Goal: Transaction & Acquisition: Download file/media

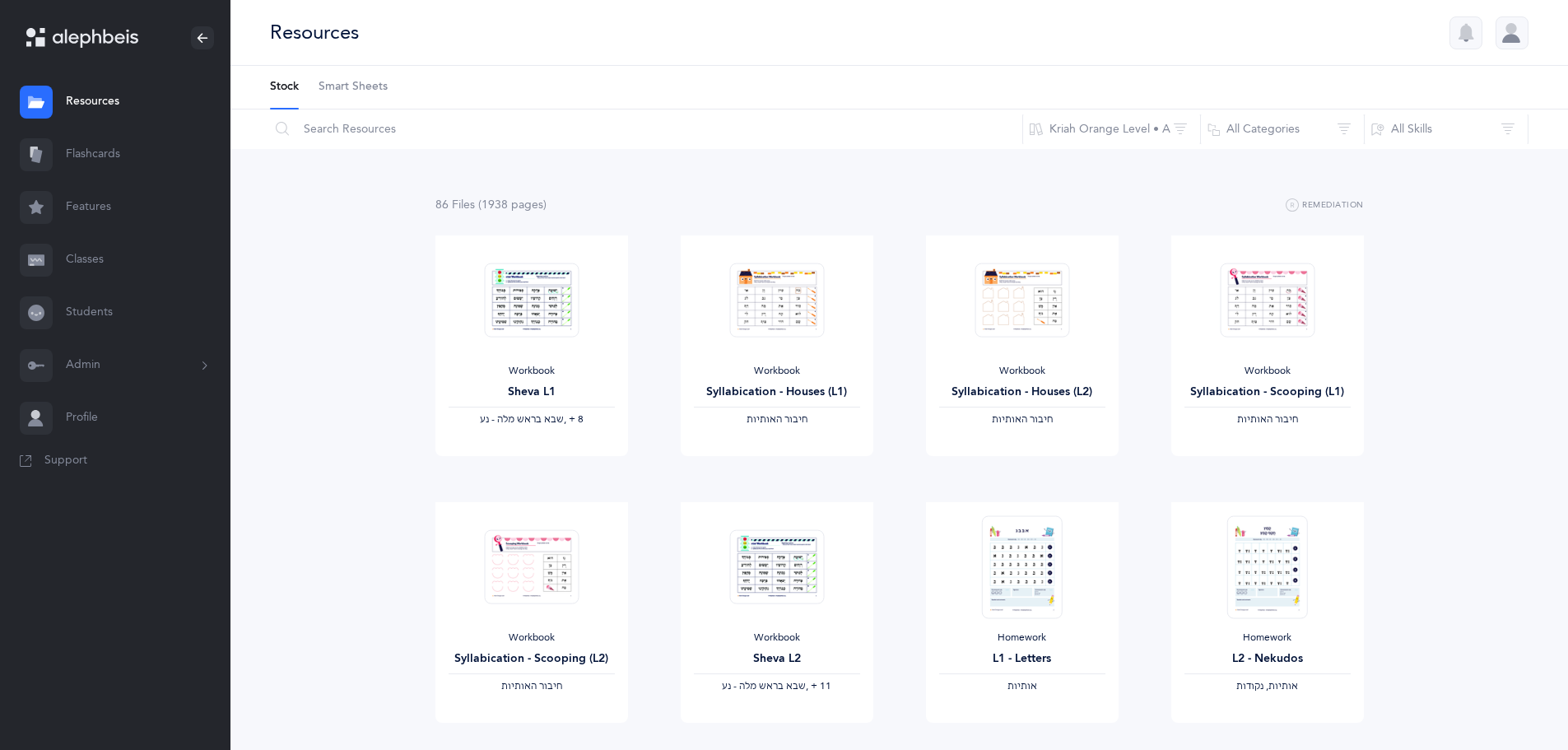
click at [82, 258] on link "Classes" at bounding box center [115, 260] width 230 height 52
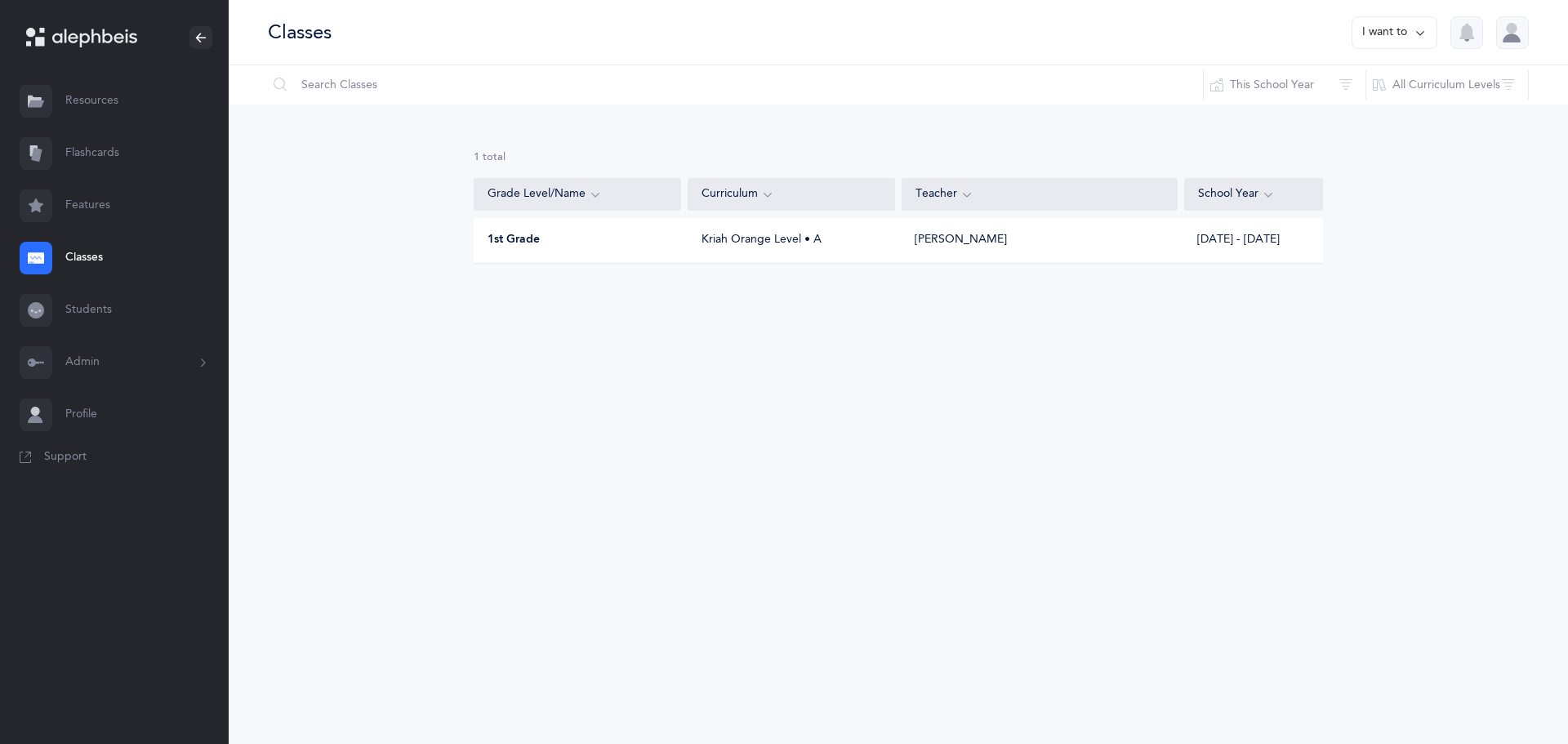
click at [669, 233] on div "1st Grade" at bounding box center [579, 240] width 208 height 16
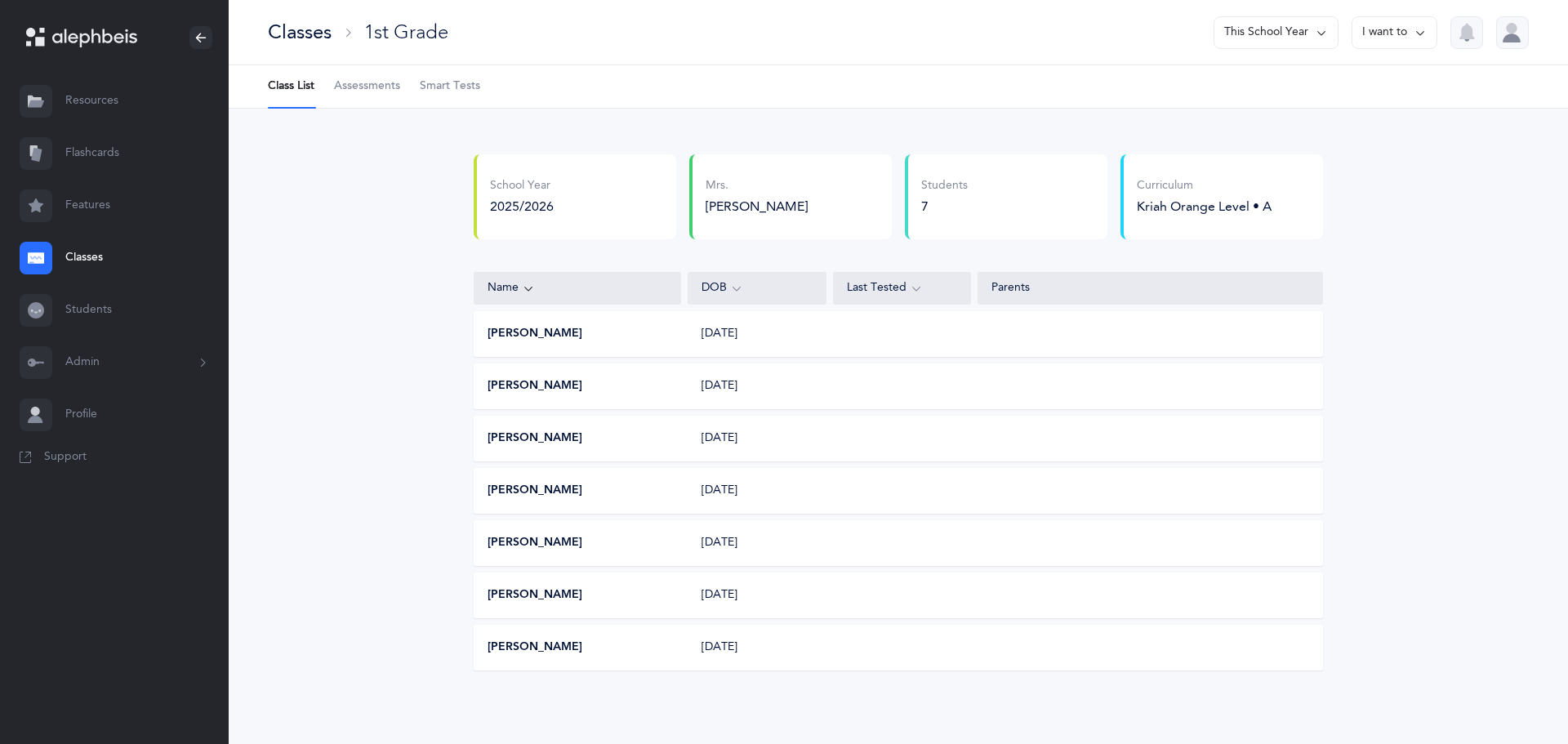
click at [453, 93] on span "Smart Tests" at bounding box center [450, 87] width 61 height 16
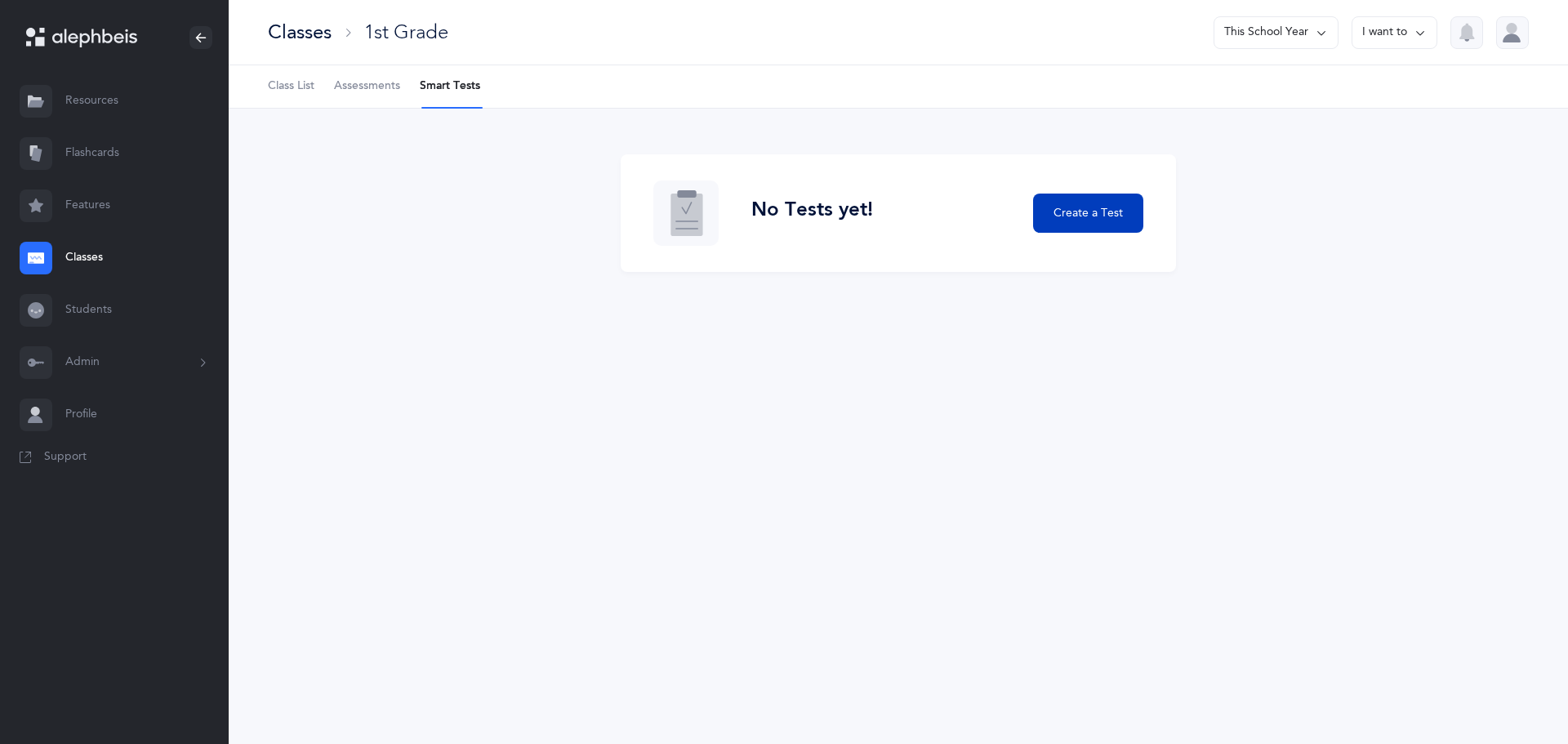
click at [1077, 220] on span "Create a Test" at bounding box center [1088, 214] width 69 height 17
select select
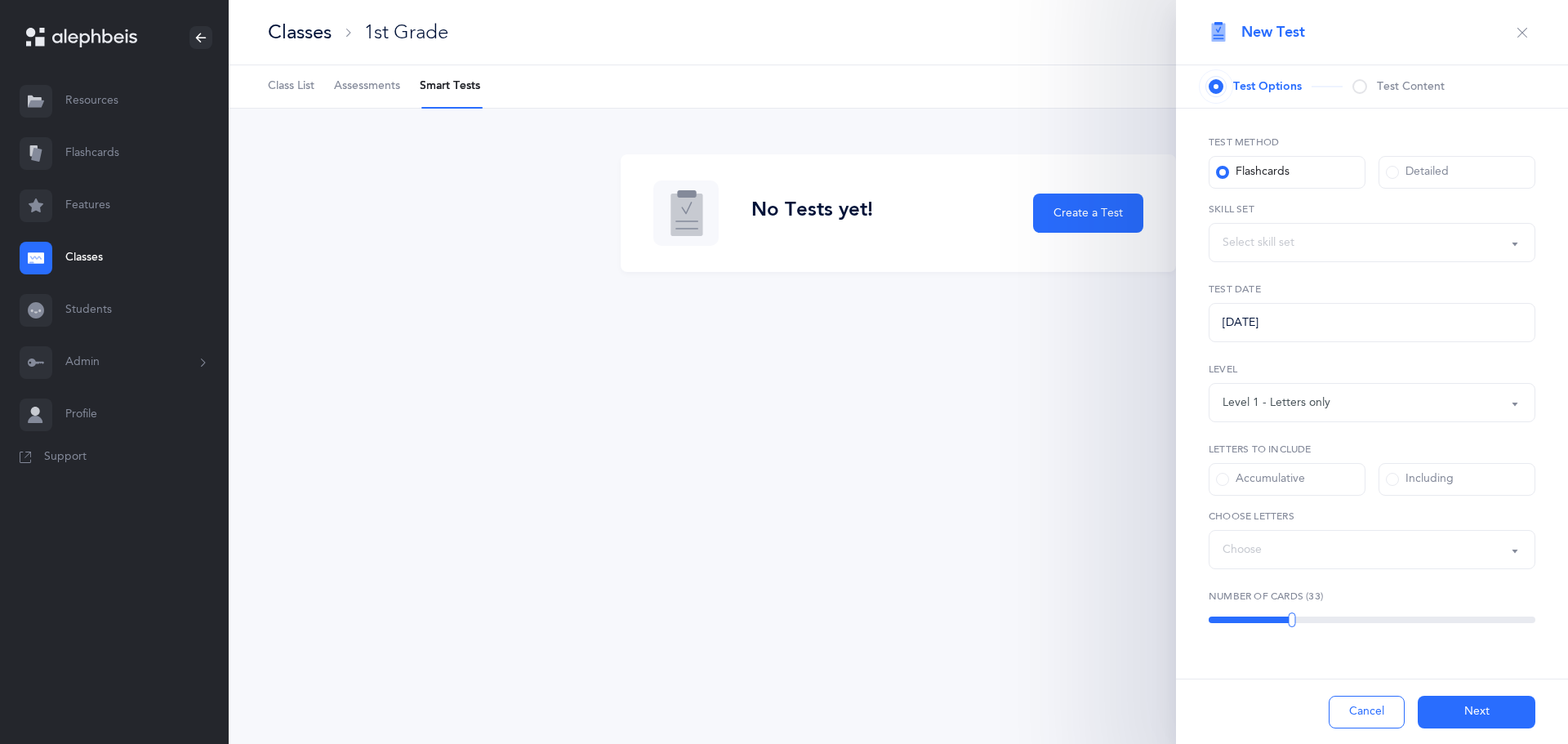
select select "letters-nekudos"
select select "27"
click at [1364, 714] on button "Cancel" at bounding box center [1366, 713] width 76 height 33
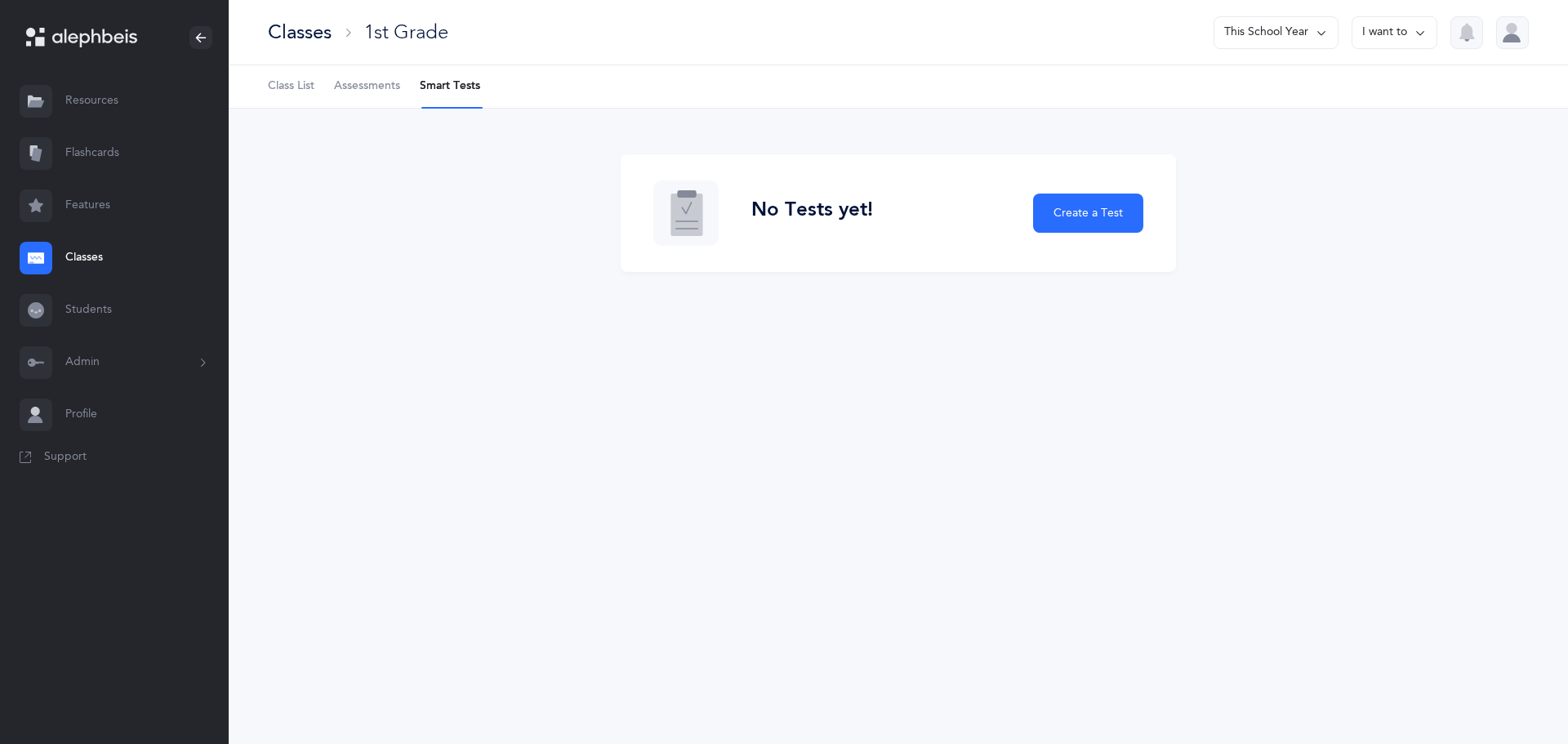
click at [142, 109] on link "Resources" at bounding box center [114, 101] width 228 height 52
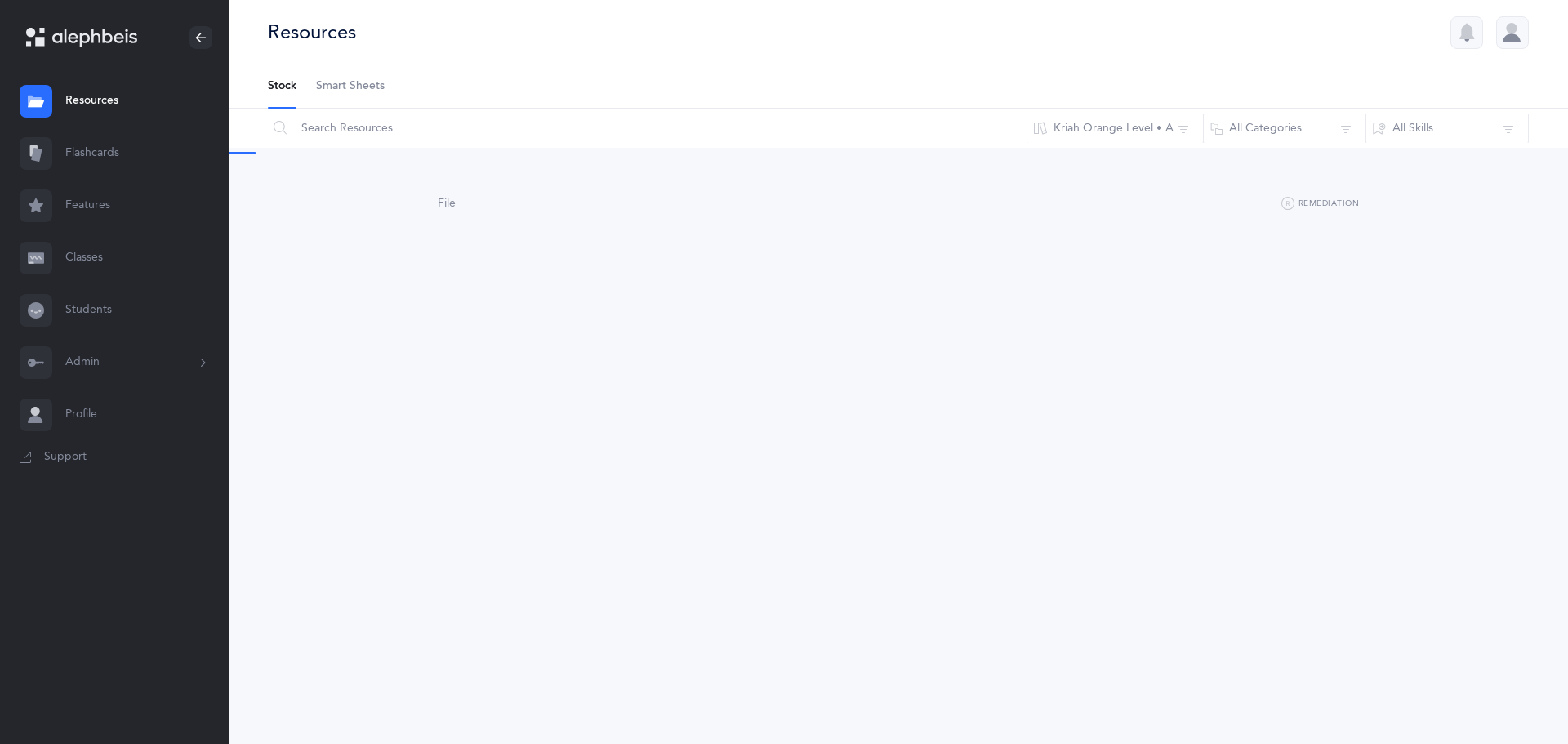
click at [351, 87] on span "Smart Sheets" at bounding box center [349, 87] width 68 height 16
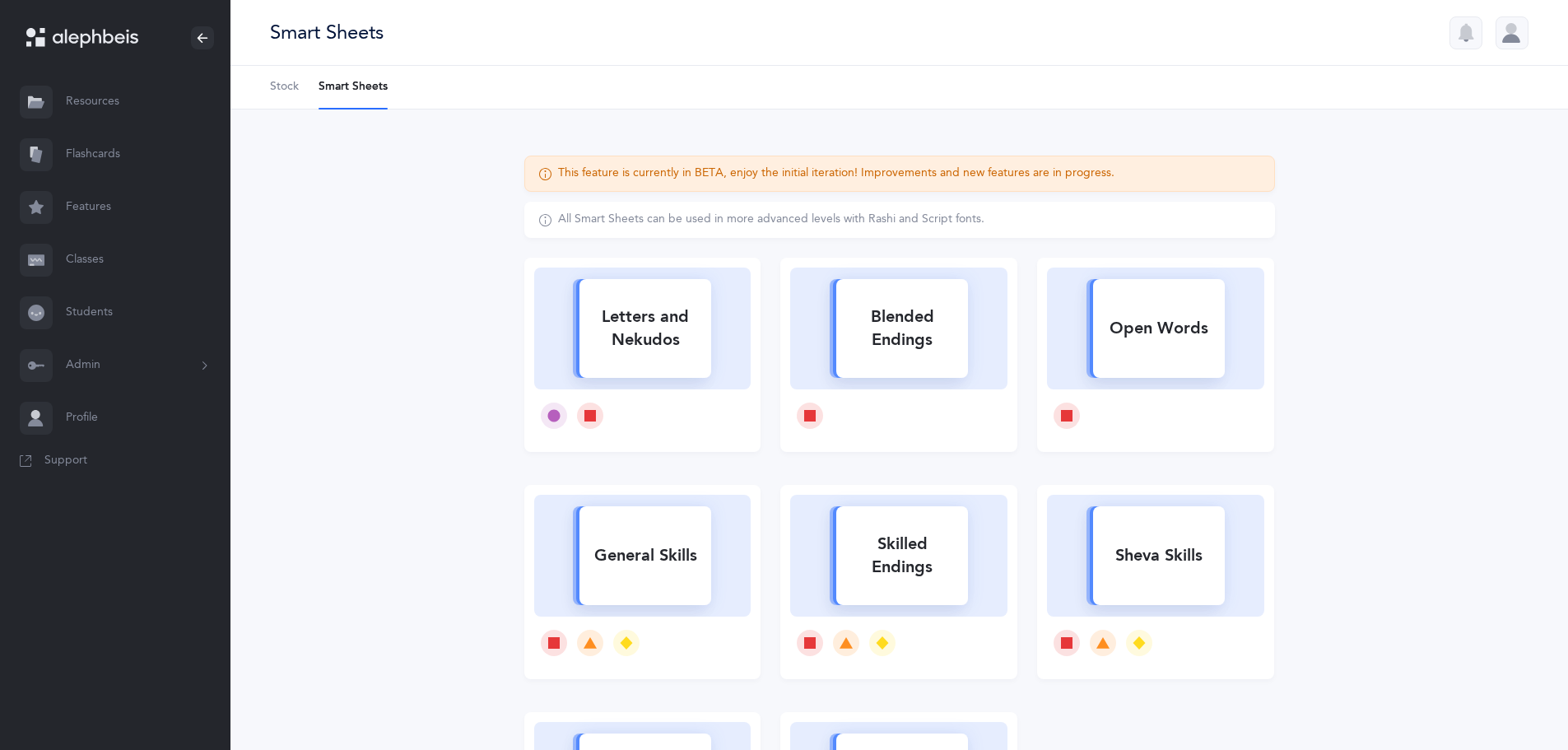
click at [736, 331] on div "Letters and Nekudos" at bounding box center [642, 329] width 217 height 122
select select
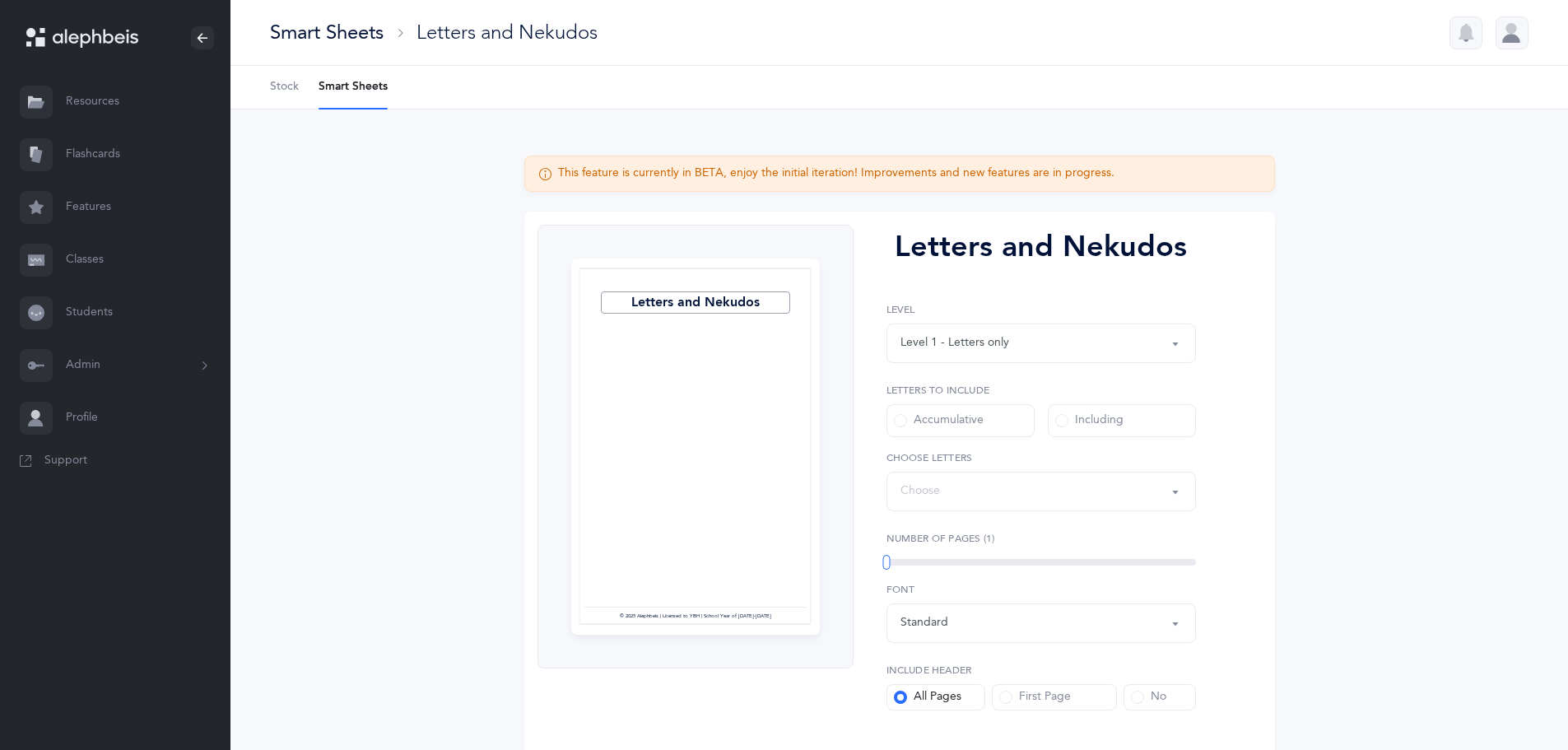
select select "27"
click at [1077, 344] on div "Level 1 - Letters only" at bounding box center [1041, 344] width 282 height 28
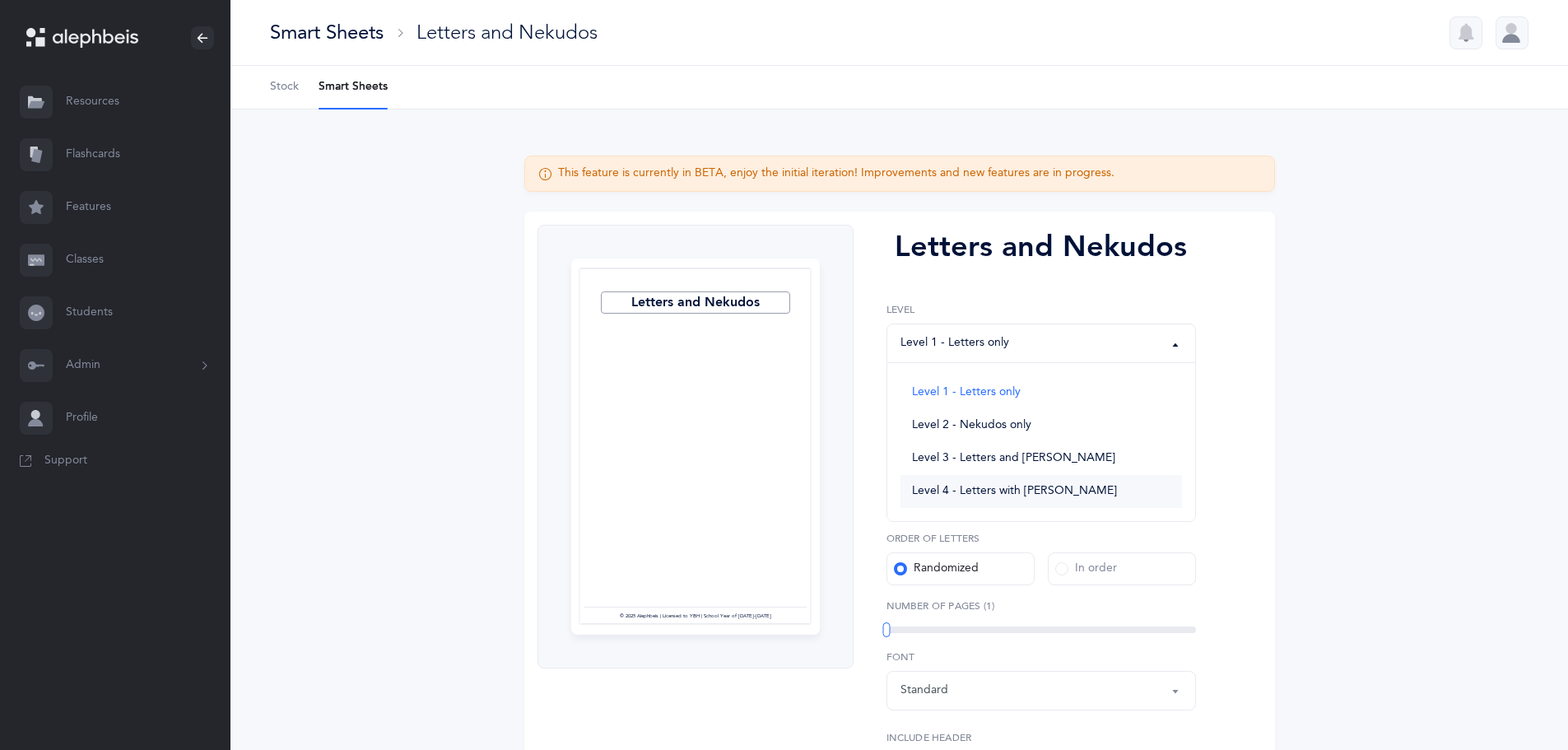
click at [1076, 484] on link "Level 4 - Letters with [PERSON_NAME]" at bounding box center [1041, 492] width 282 height 33
select select "4"
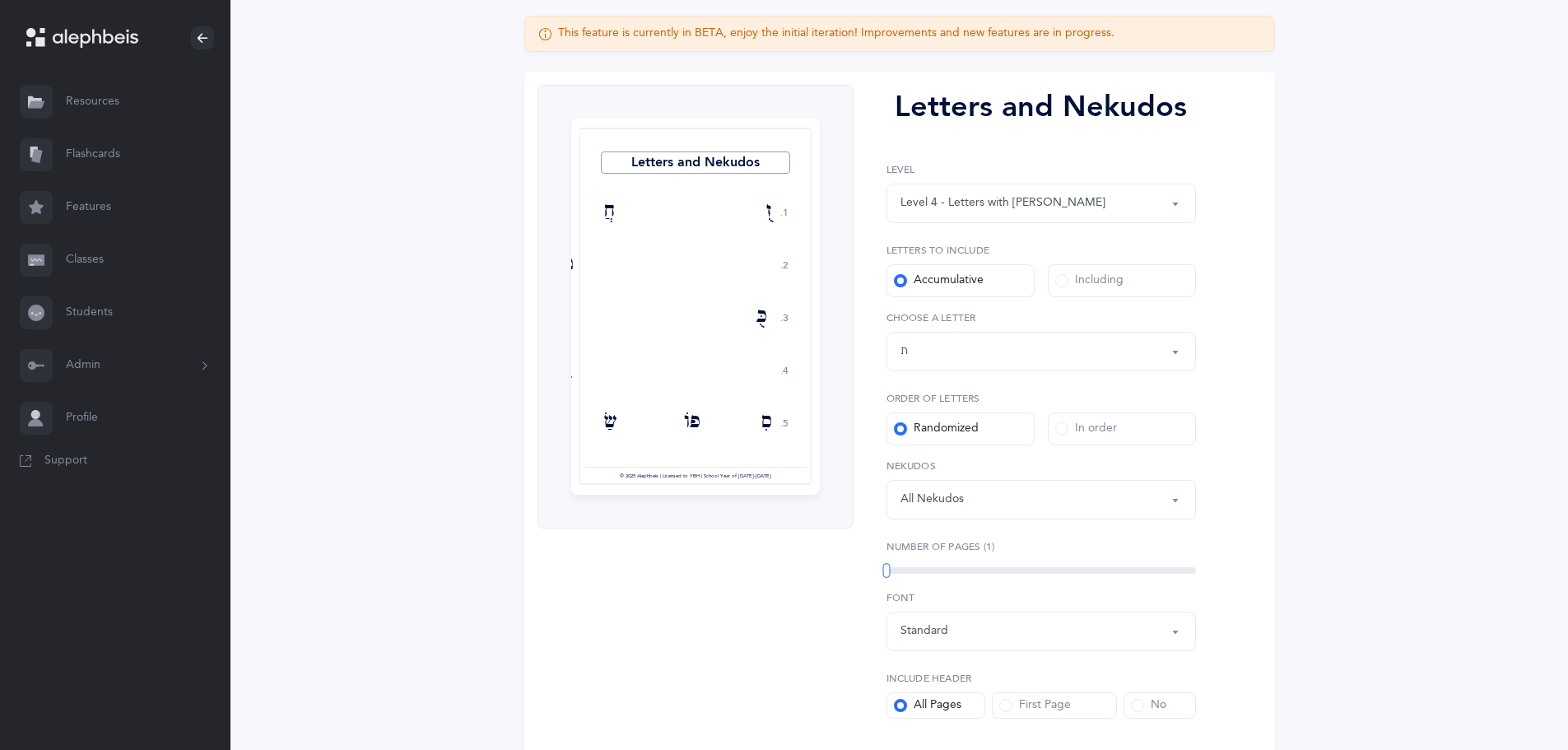
scroll to position [165, 0]
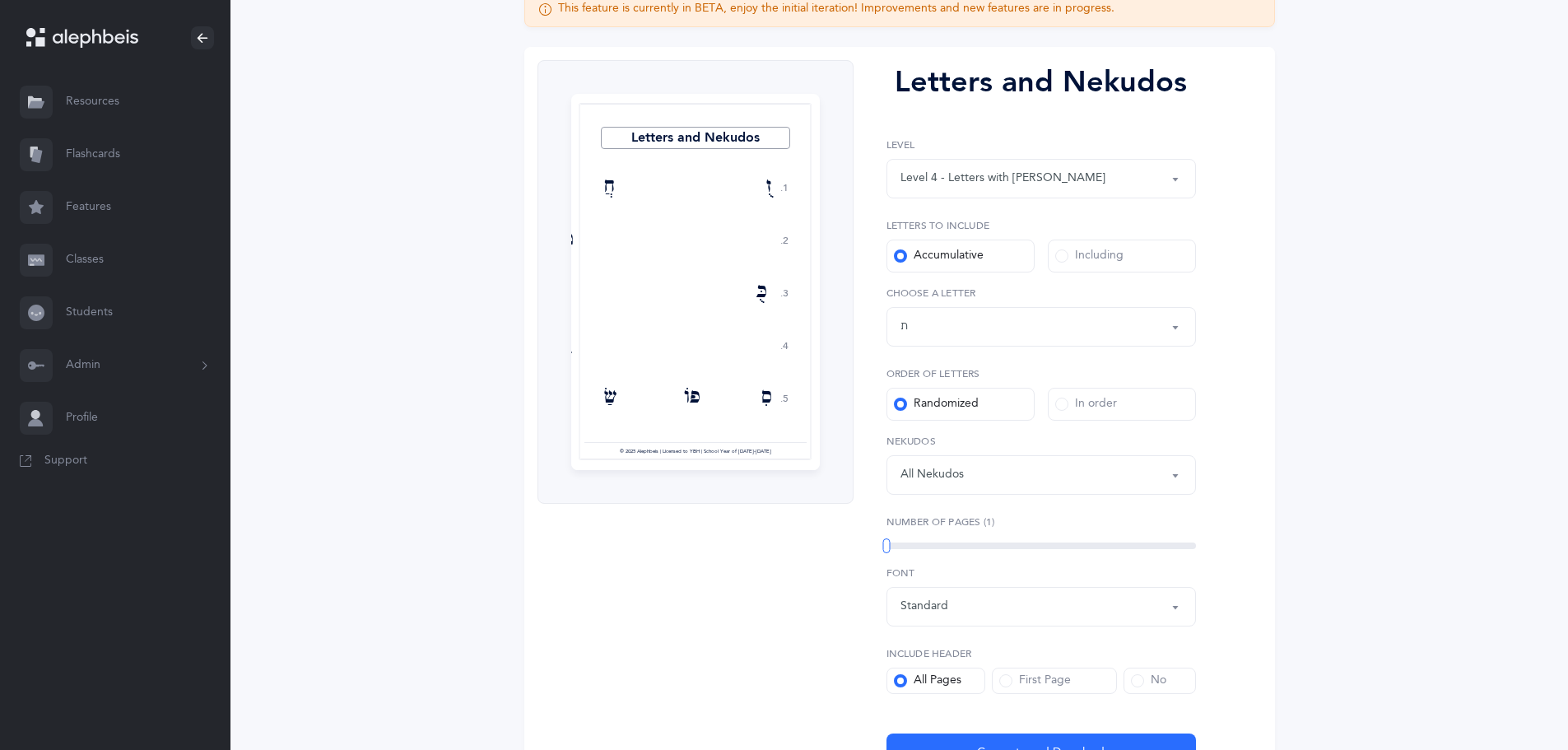
click at [1090, 326] on div "Letters up until: ת" at bounding box center [1041, 327] width 282 height 28
click at [1073, 251] on div "Including" at bounding box center [1089, 256] width 68 height 17
click at [0, 0] on input "Including" at bounding box center [0, 0] width 0 height 0
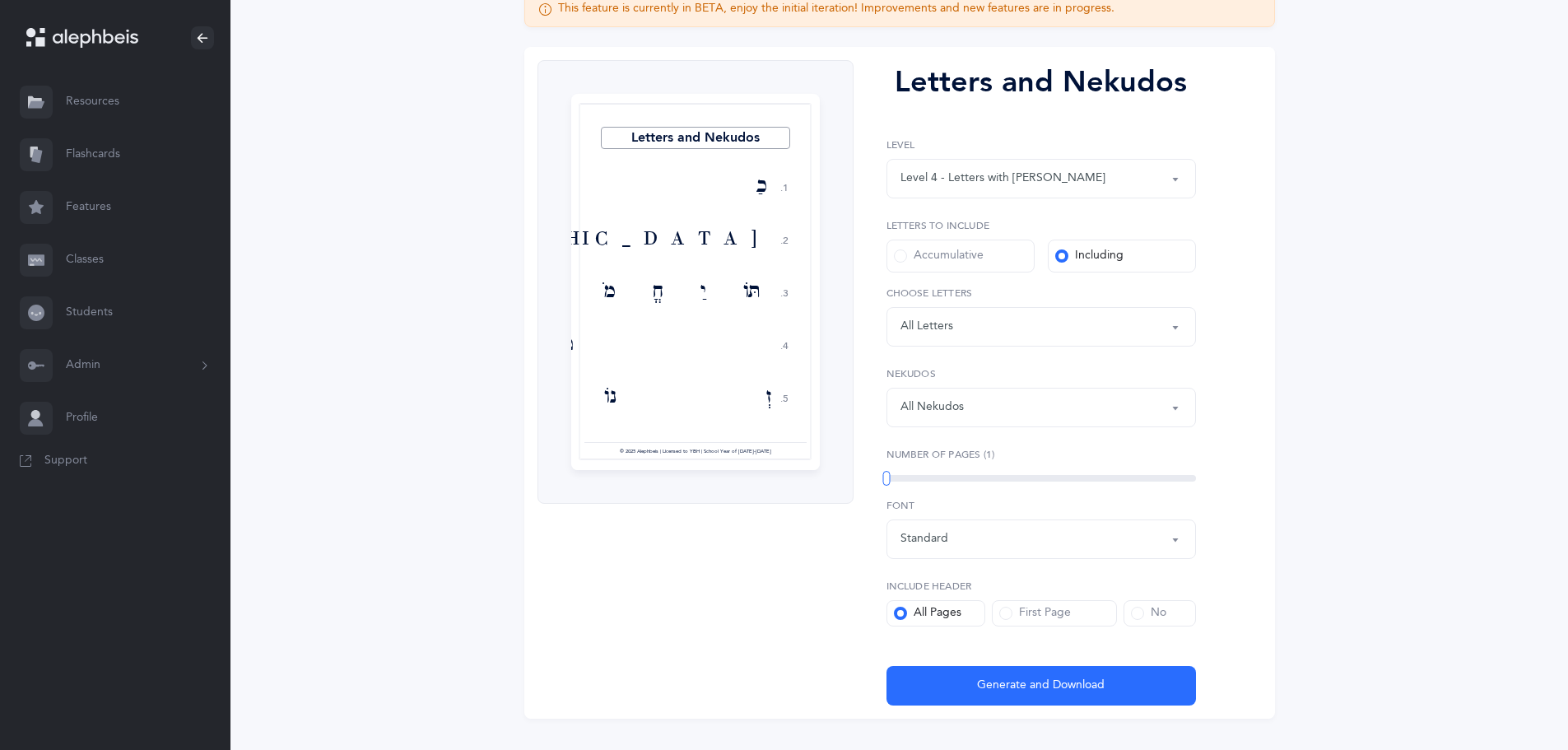
click at [1002, 335] on div "Letters: All Letters" at bounding box center [1041, 327] width 282 height 28
click at [914, 435] on link "ד" at bounding box center [1041, 436] width 282 height 33
select select "4"
click at [926, 538] on link "ז" at bounding box center [1041, 535] width 282 height 33
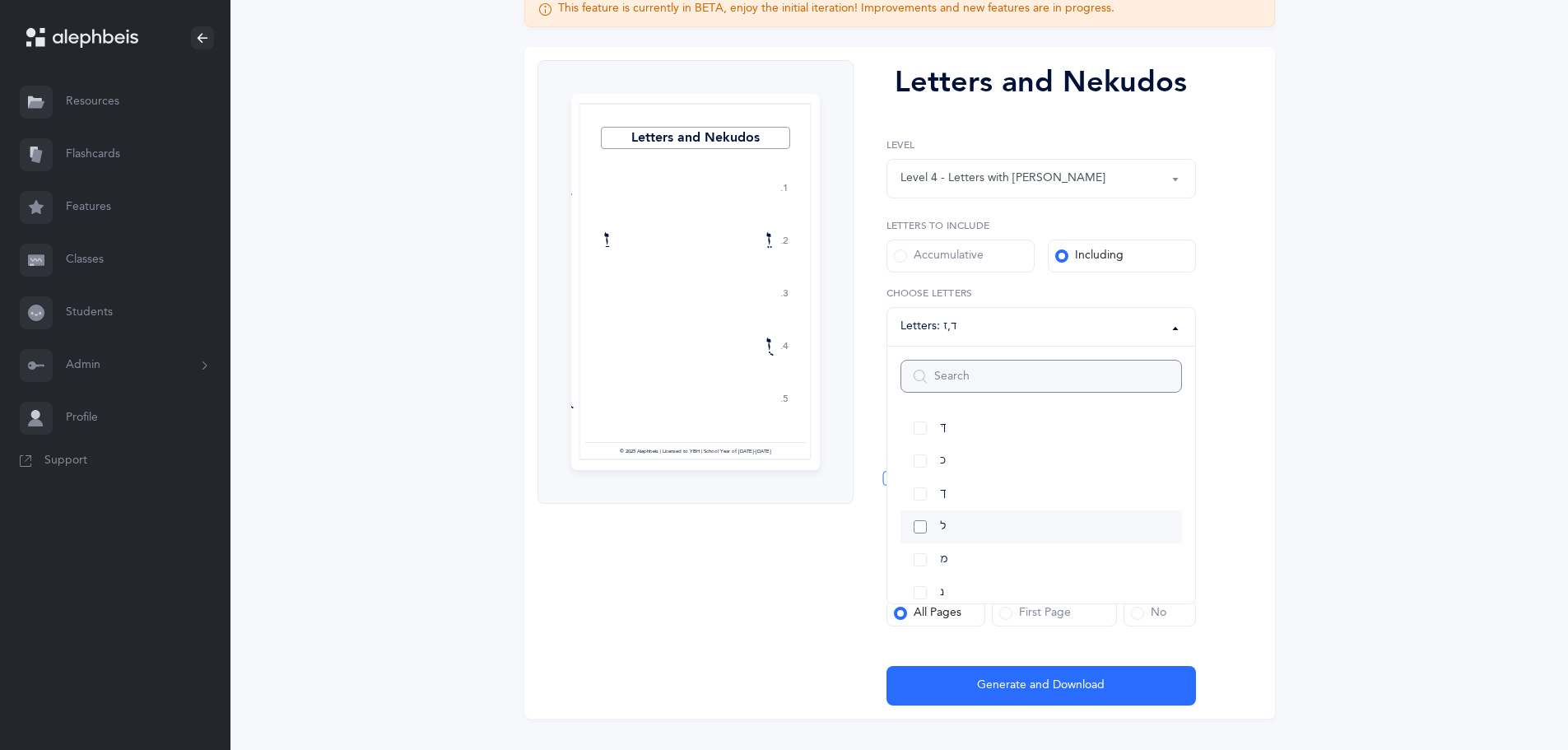
scroll to position [576, 0]
click at [915, 513] on link "ס" at bounding box center [1041, 518] width 282 height 33
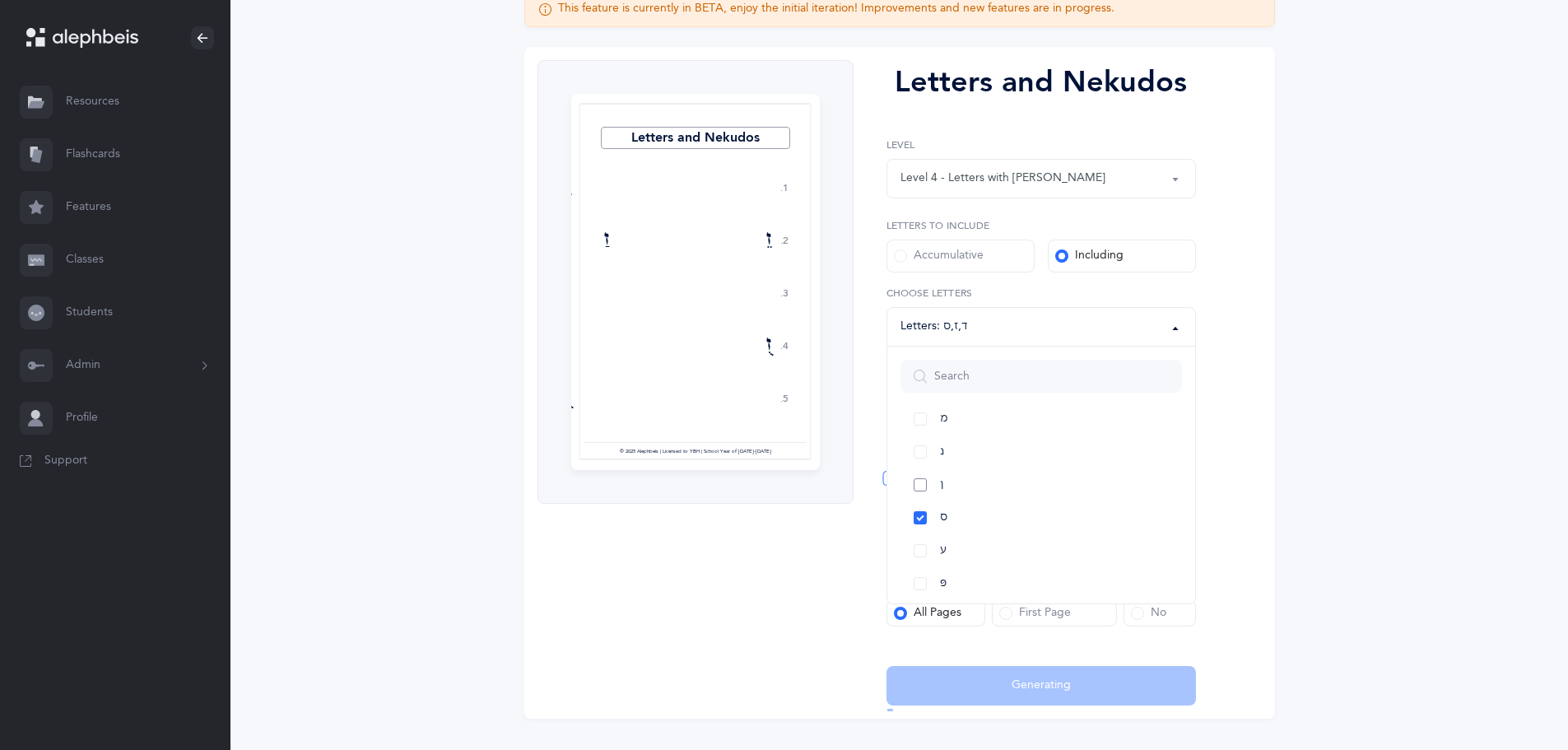
click at [917, 478] on link "ן" at bounding box center [1041, 485] width 282 height 33
click at [918, 440] on link "נ" at bounding box center [1041, 453] width 282 height 33
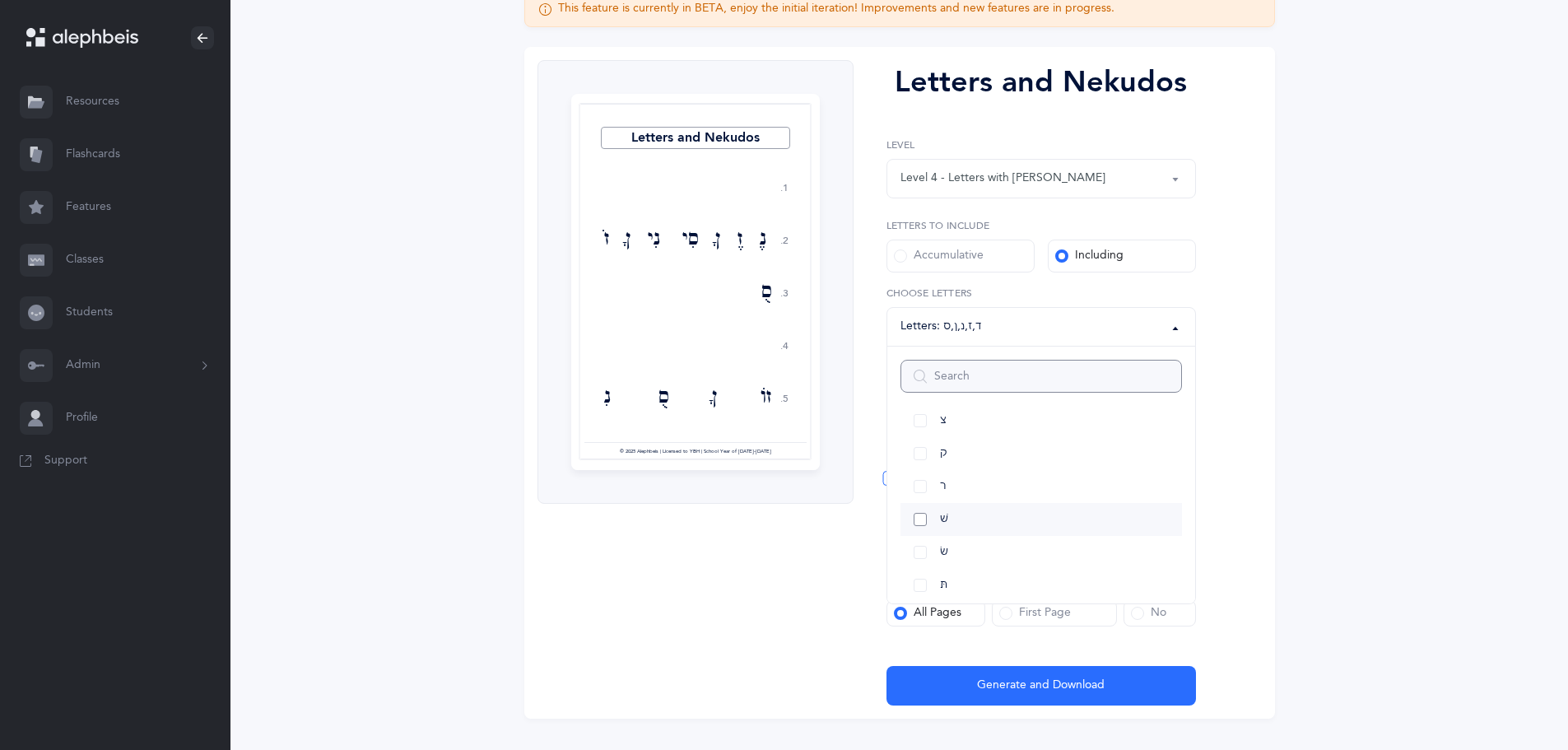
scroll to position [823, 0]
click at [923, 533] on link "שׂ" at bounding box center [1041, 535] width 282 height 33
click at [1262, 472] on div "Letters and Nekudos 1. 2. 3. 4. 5. זַ דִ שָׂ ןָ נֵ סַ שִׂי ןָ [GEOGRAPHIC_DATA]…" at bounding box center [899, 383] width 750 height 672
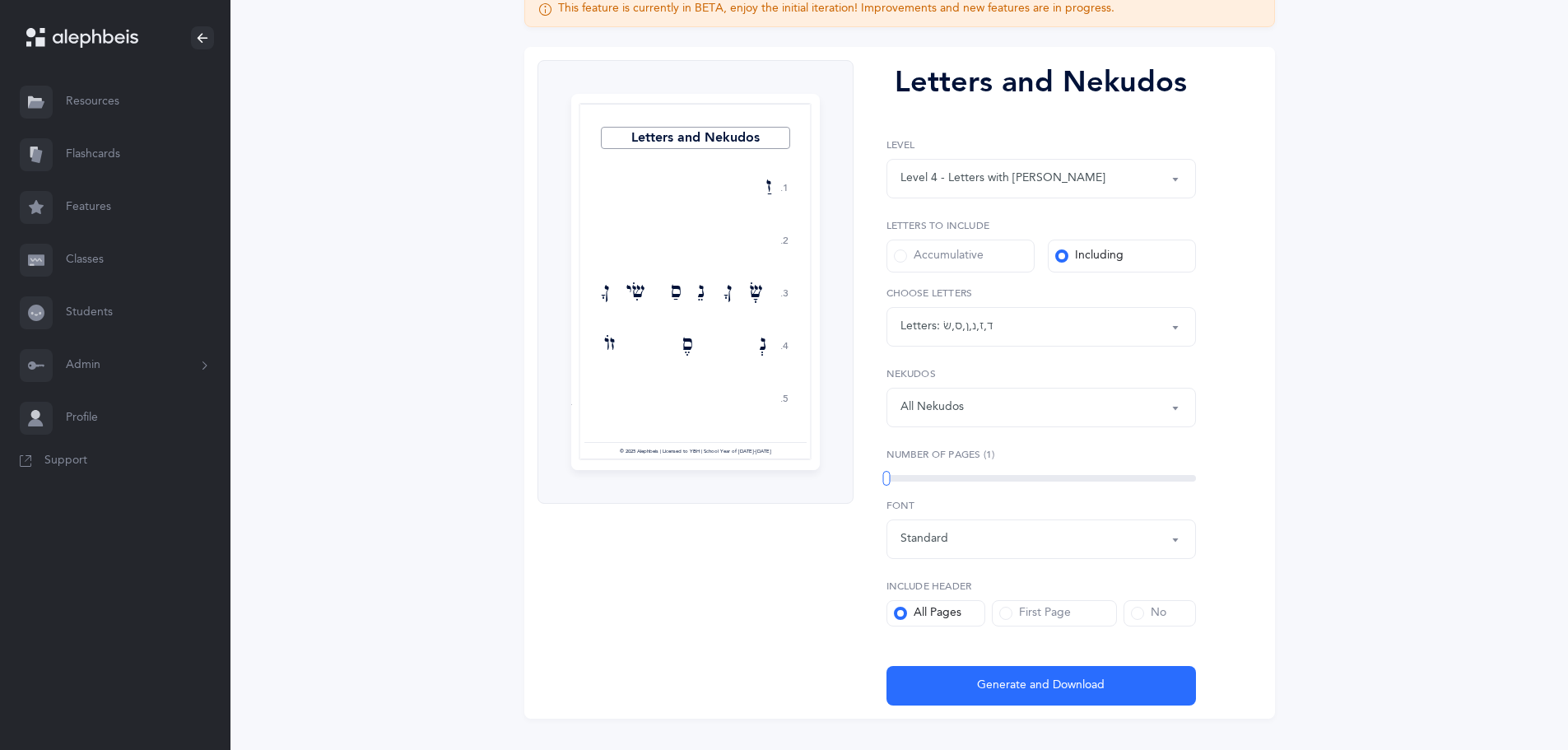
click at [1173, 416] on button "All Nekudos" at bounding box center [1041, 407] width 309 height 39
click at [915, 251] on link "קמץ" at bounding box center [1041, 250] width 282 height 33
select select "28"
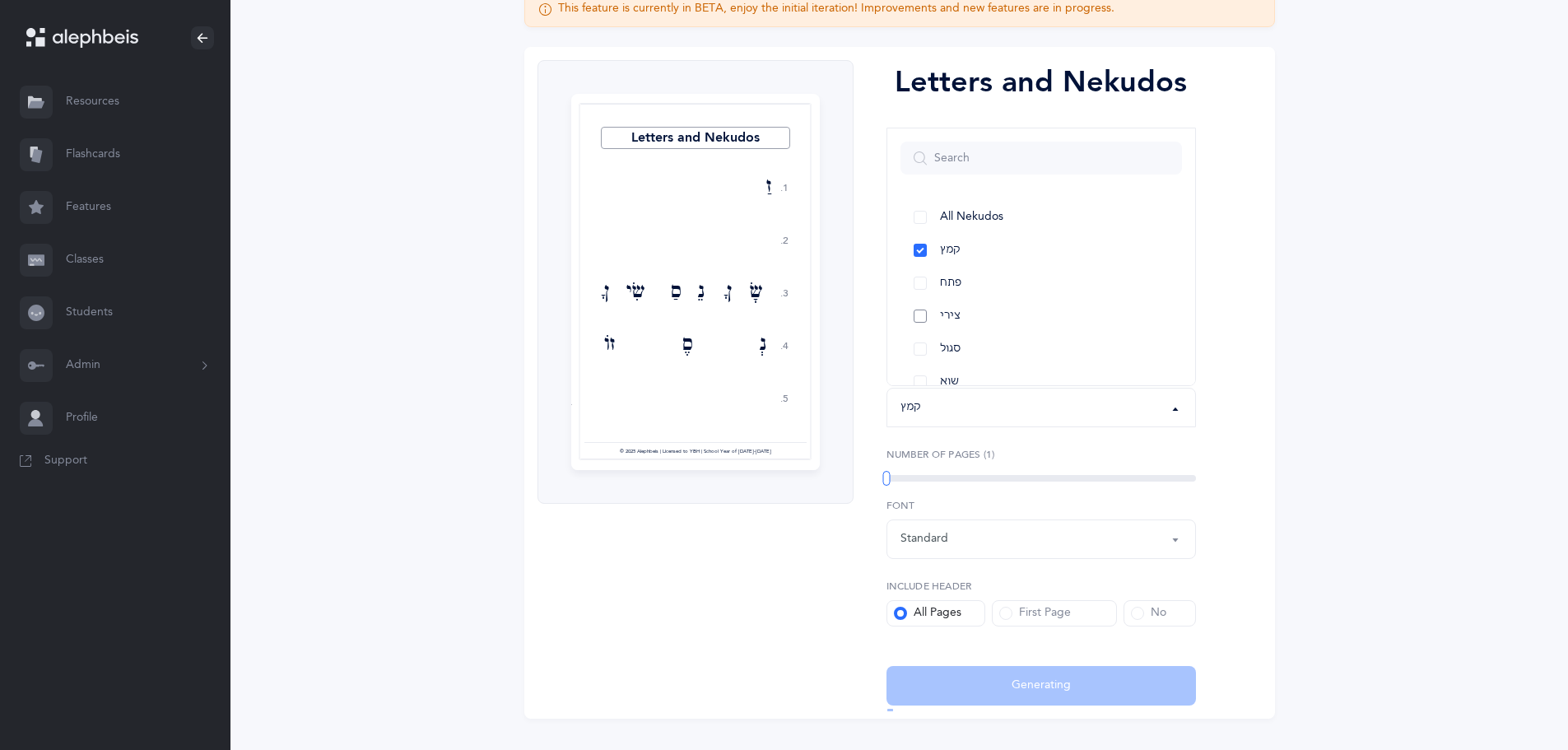
click at [917, 312] on link "צירי" at bounding box center [1041, 317] width 282 height 33
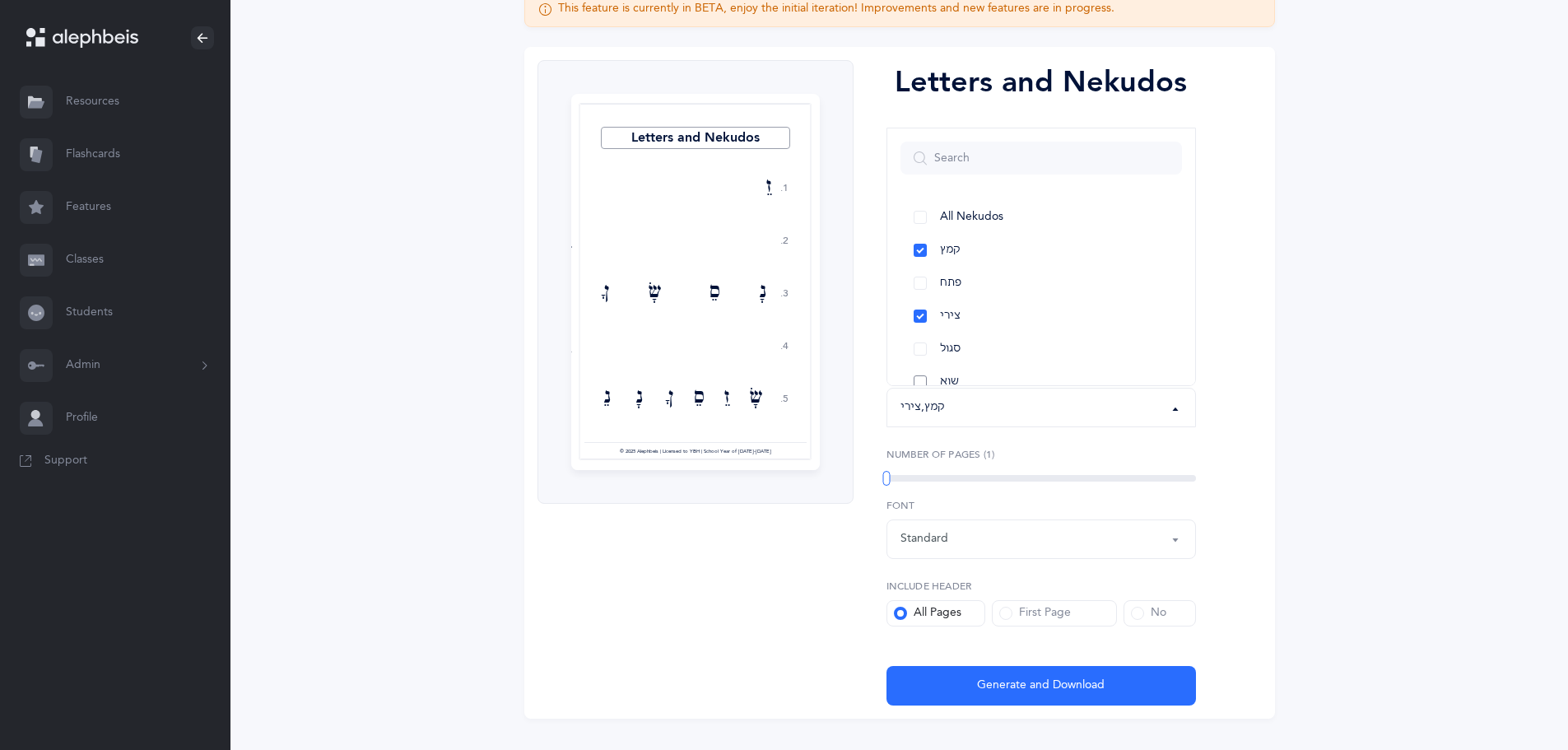
click at [914, 378] on link "שוא" at bounding box center [1041, 382] width 282 height 33
click at [921, 302] on link "שוא" at bounding box center [1041, 300] width 282 height 33
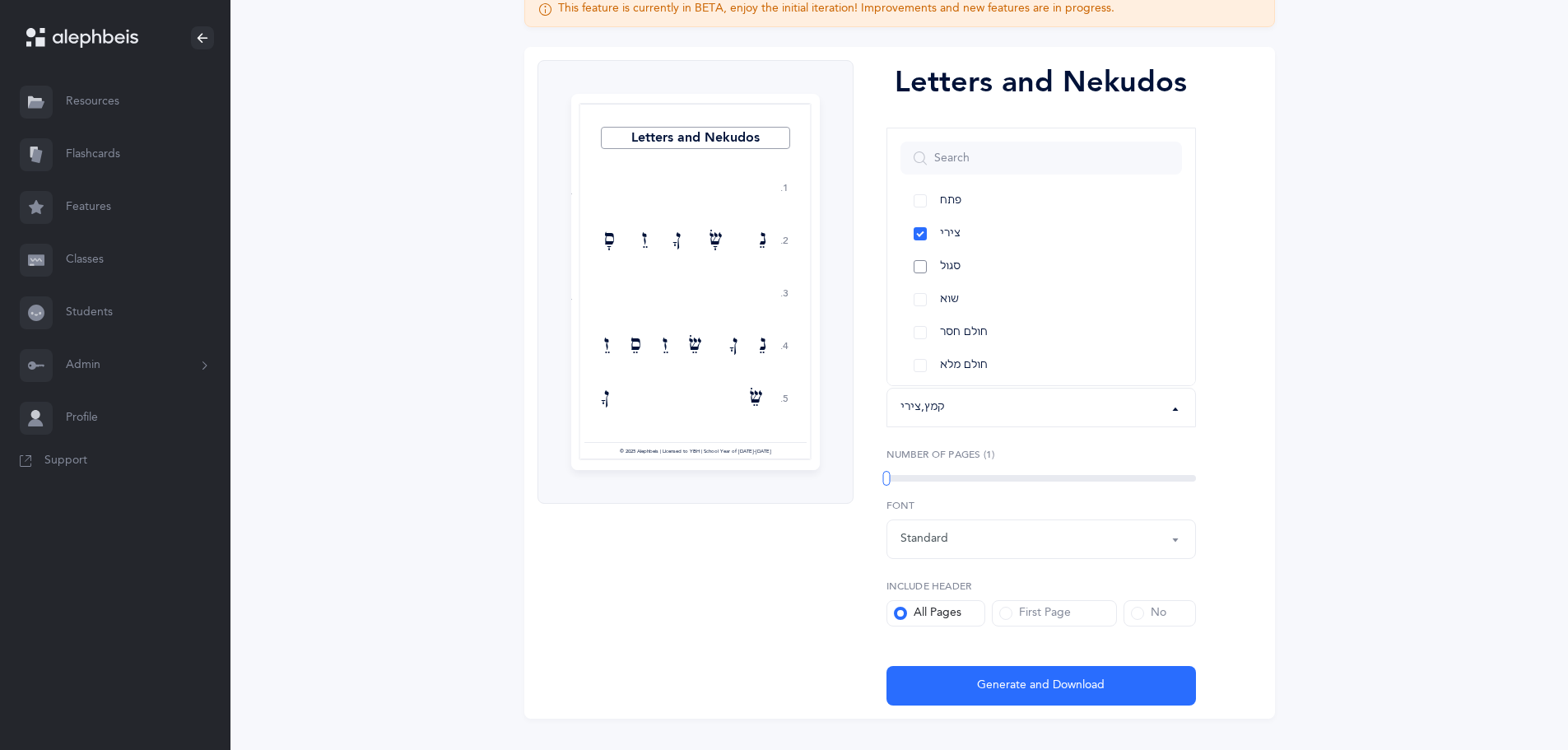
click at [921, 268] on link "סגול" at bounding box center [1041, 267] width 282 height 33
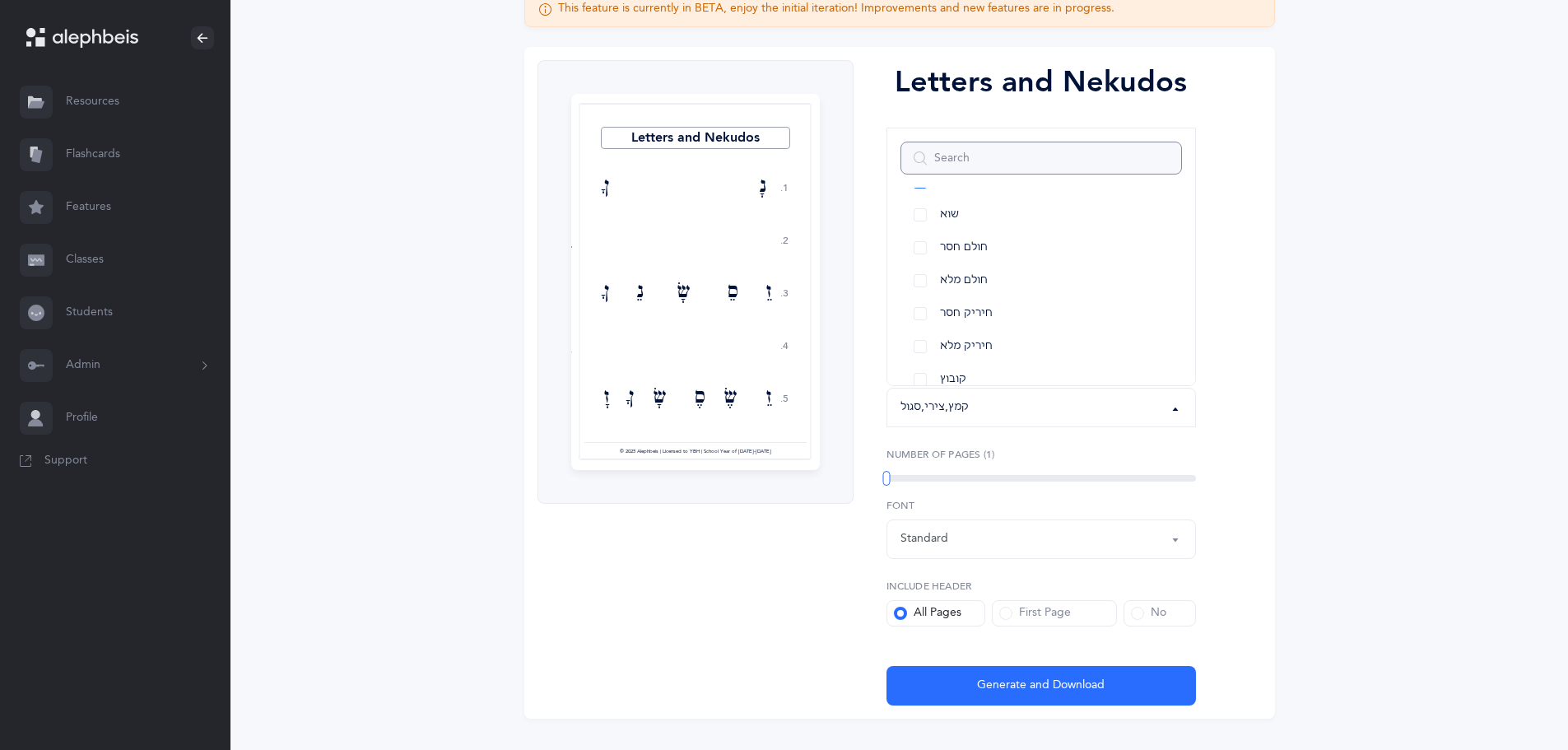
scroll to position [247, 0]
click at [913, 303] on link "קובוץ" at bounding box center [1041, 300] width 282 height 33
click at [1293, 488] on div "This feature is currently in BETA, enjoy the initial iteration! Improvements an…" at bounding box center [899, 355] width 856 height 728
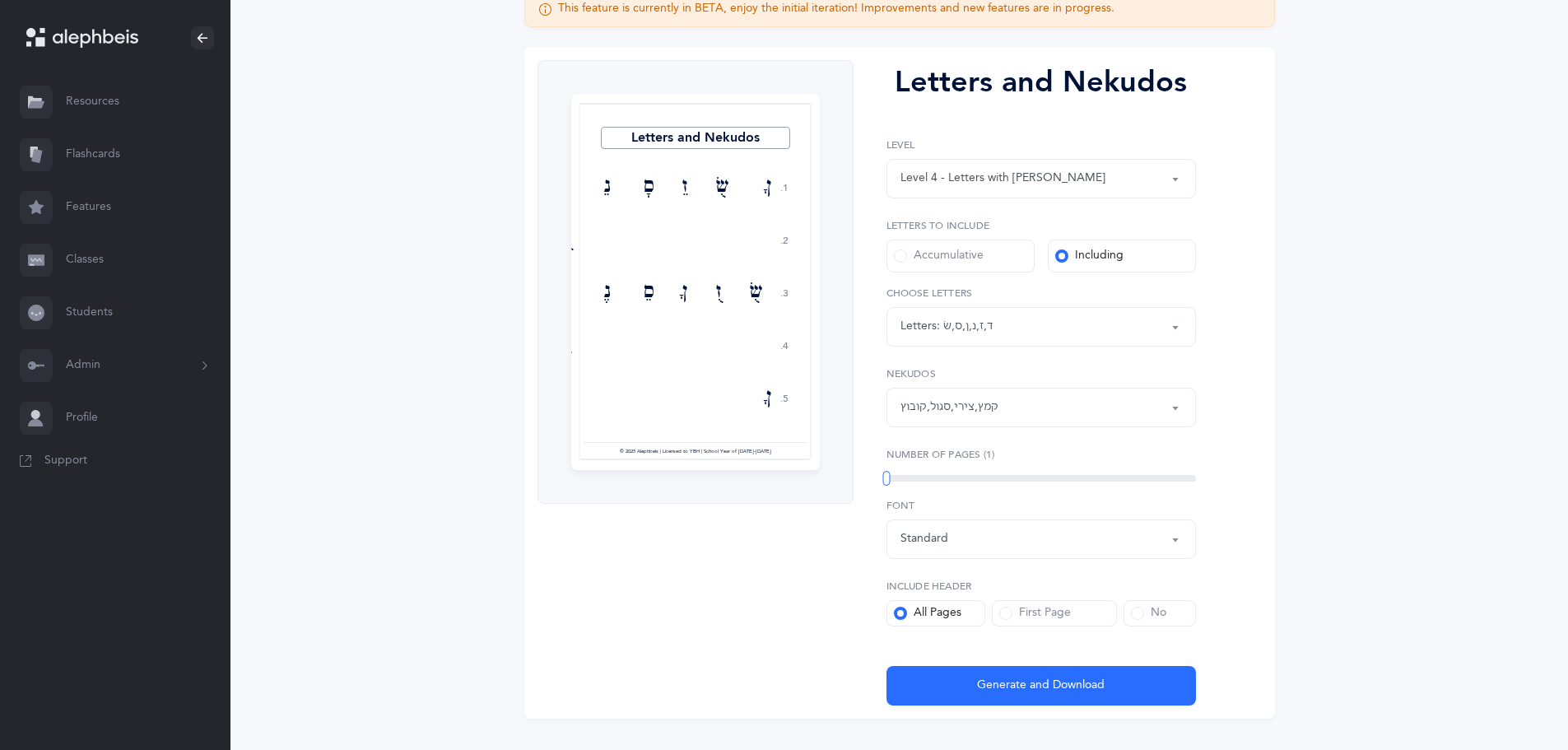
scroll to position [200, 0]
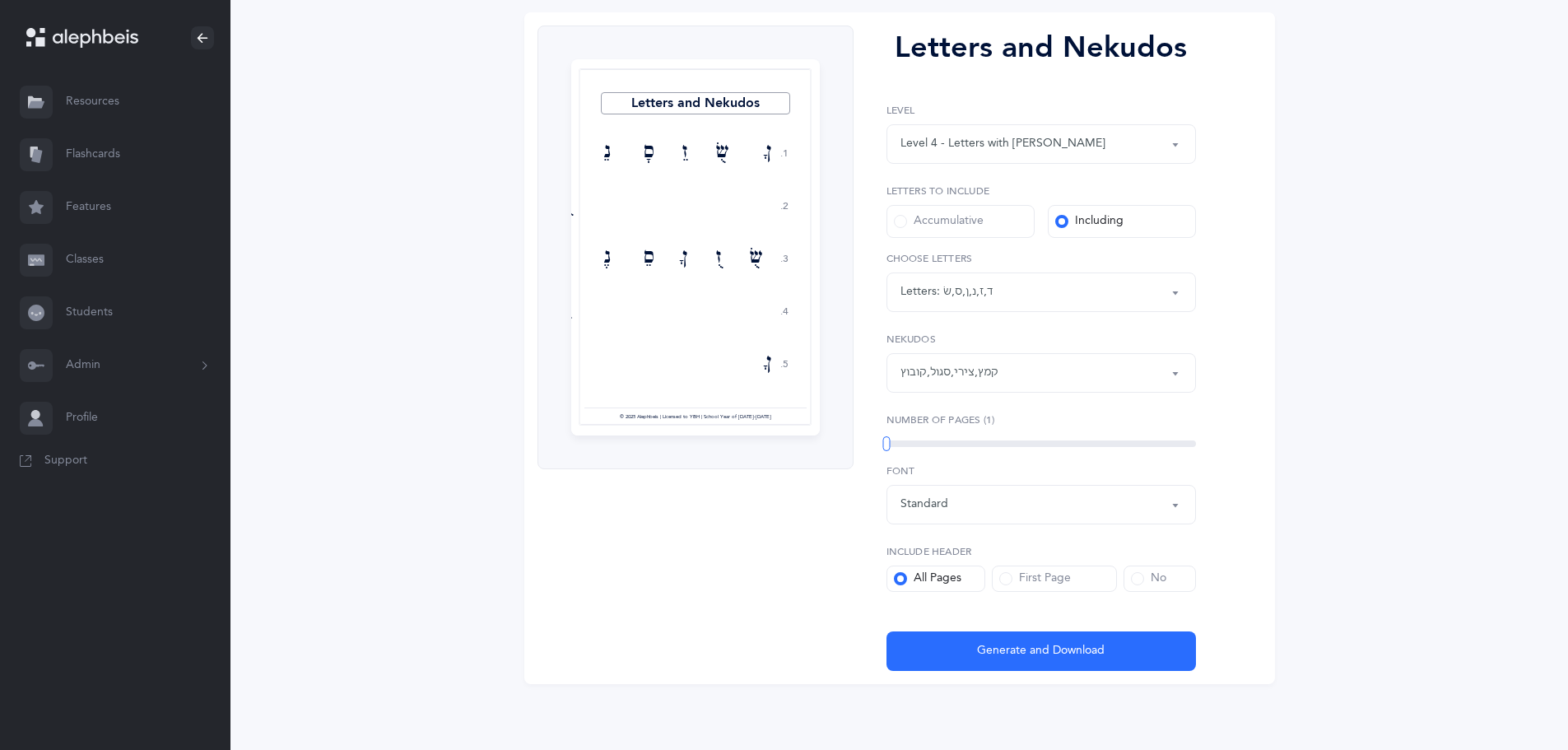
click at [1176, 503] on button "Standard" at bounding box center [1041, 504] width 309 height 39
click at [948, 328] on link "Rashi" at bounding box center [1041, 321] width 282 height 33
select select "rashi"
drag, startPoint x: 1071, startPoint y: 683, endPoint x: 1069, endPoint y: 698, distance: 15.1
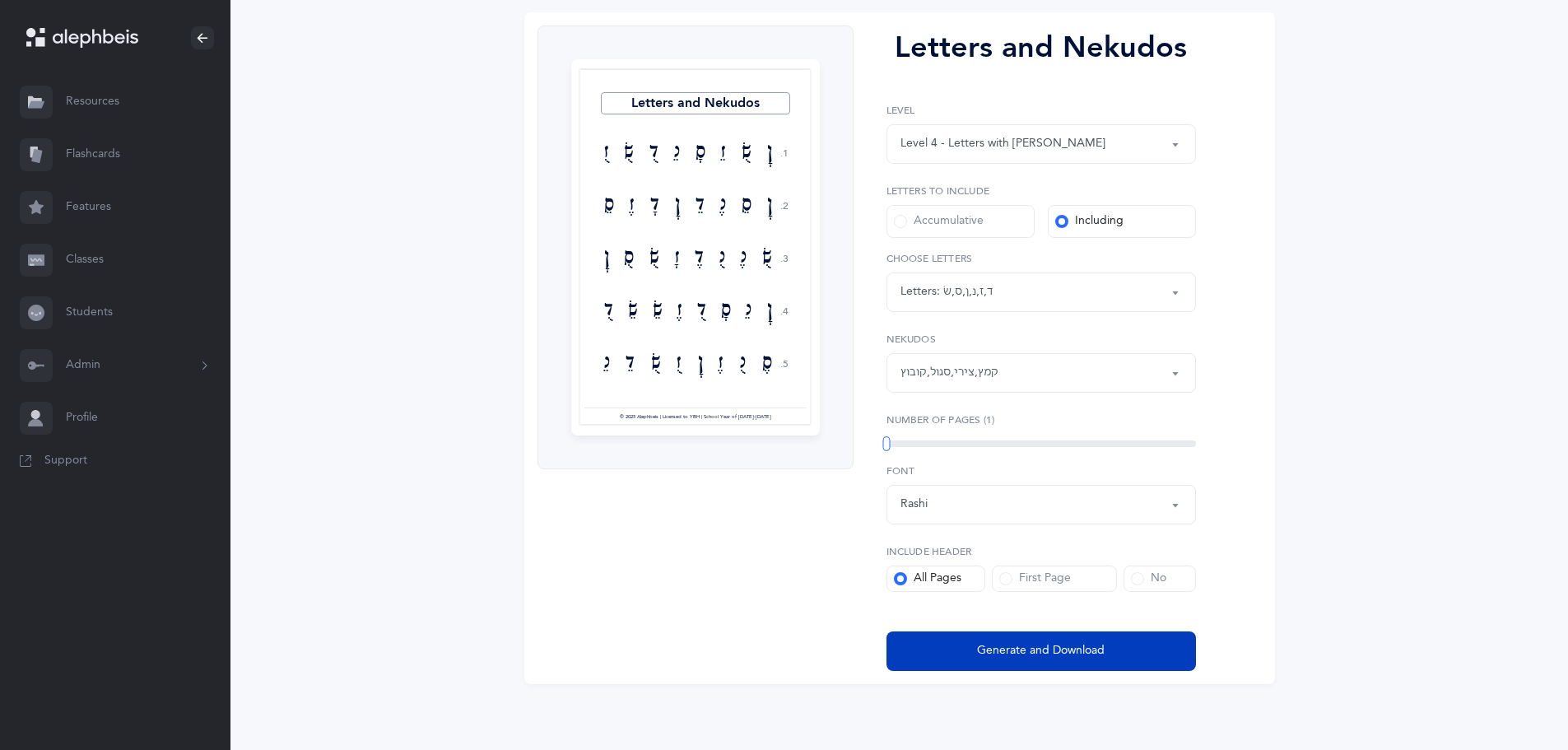
drag, startPoint x: 1069, startPoint y: 698, endPoint x: 997, endPoint y: 644, distance: 90.0
click at [997, 644] on span "Generate and Download" at bounding box center [1041, 651] width 127 height 17
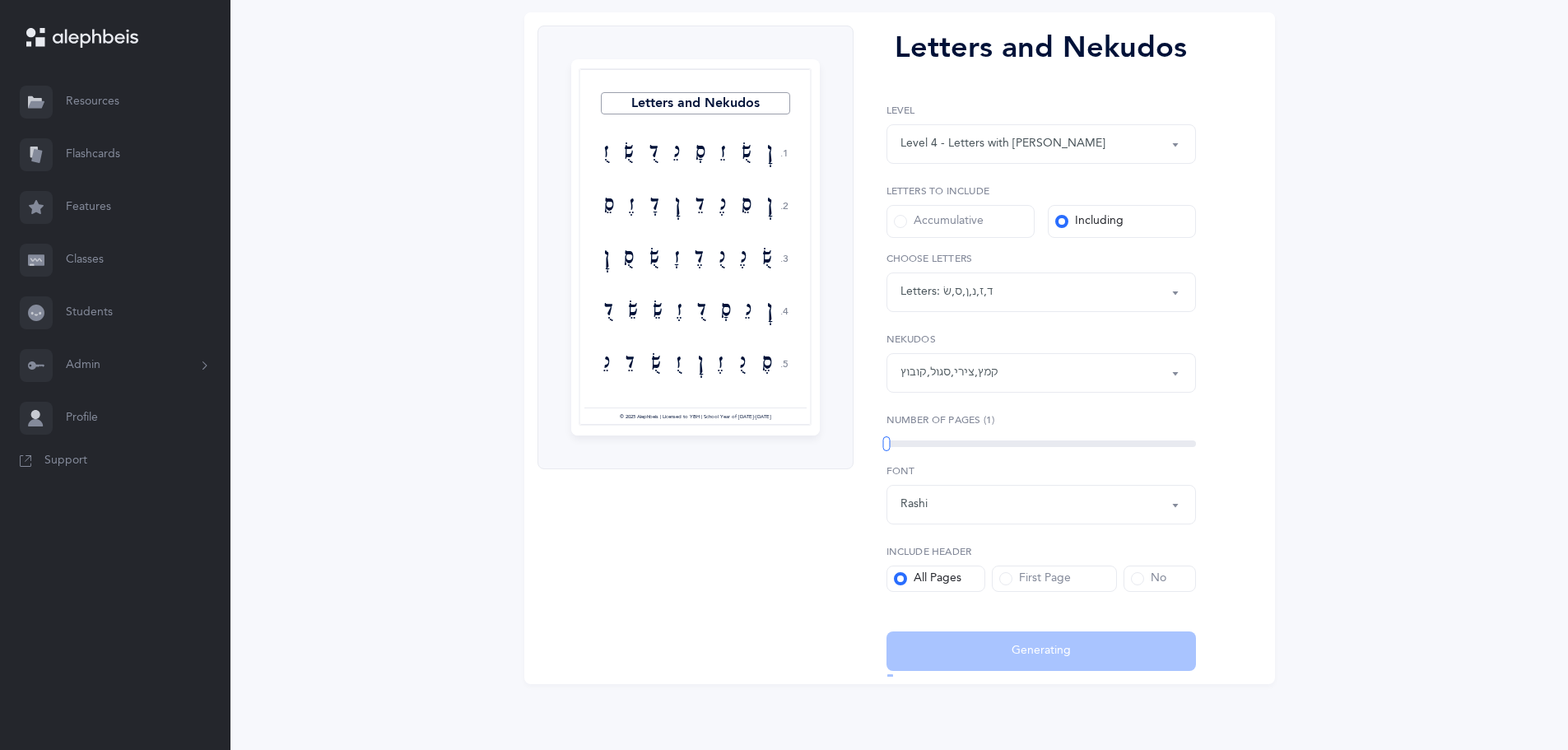
select select "4"
select select "28"
select select "rashi"
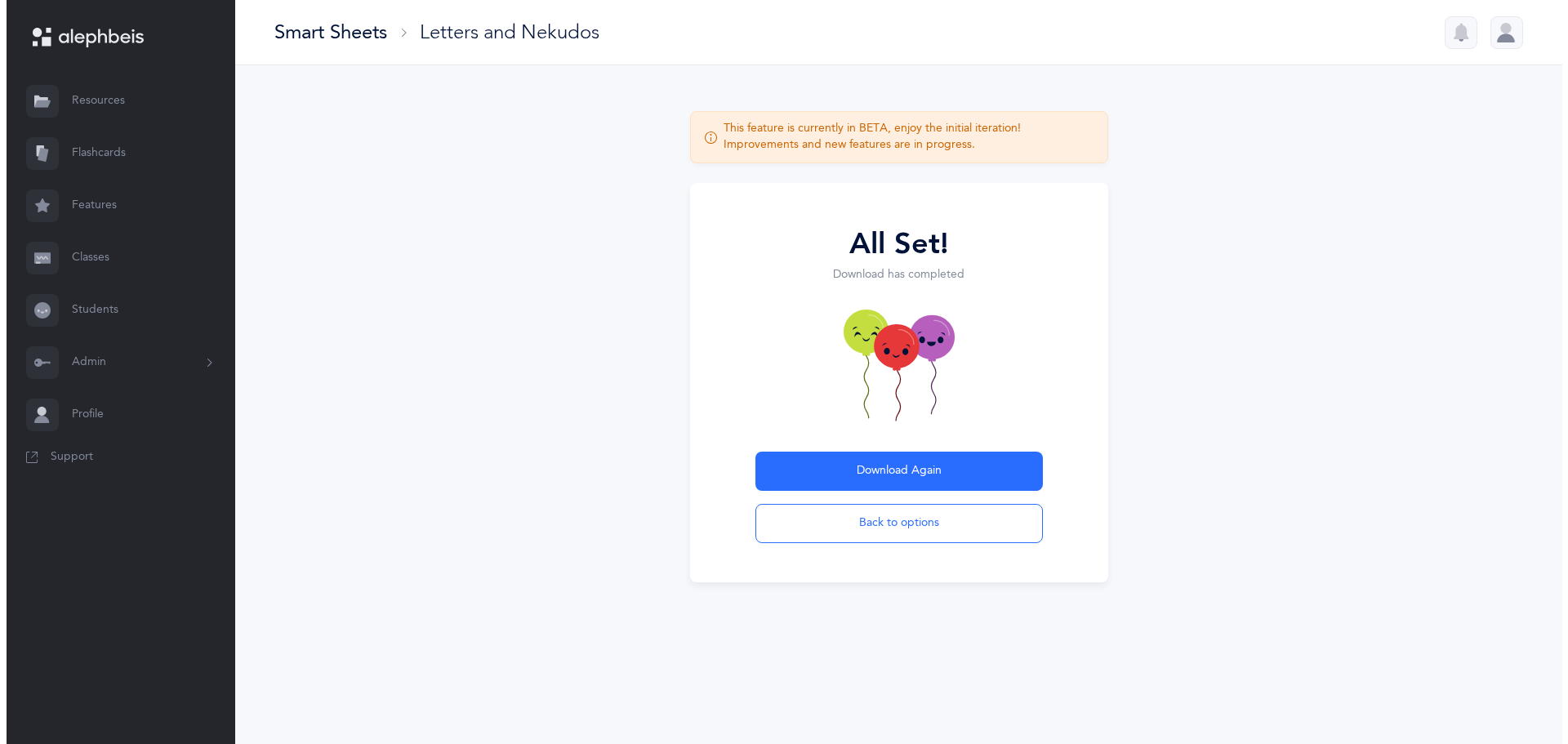
scroll to position [0, 0]
